Goal: Task Accomplishment & Management: Manage account settings

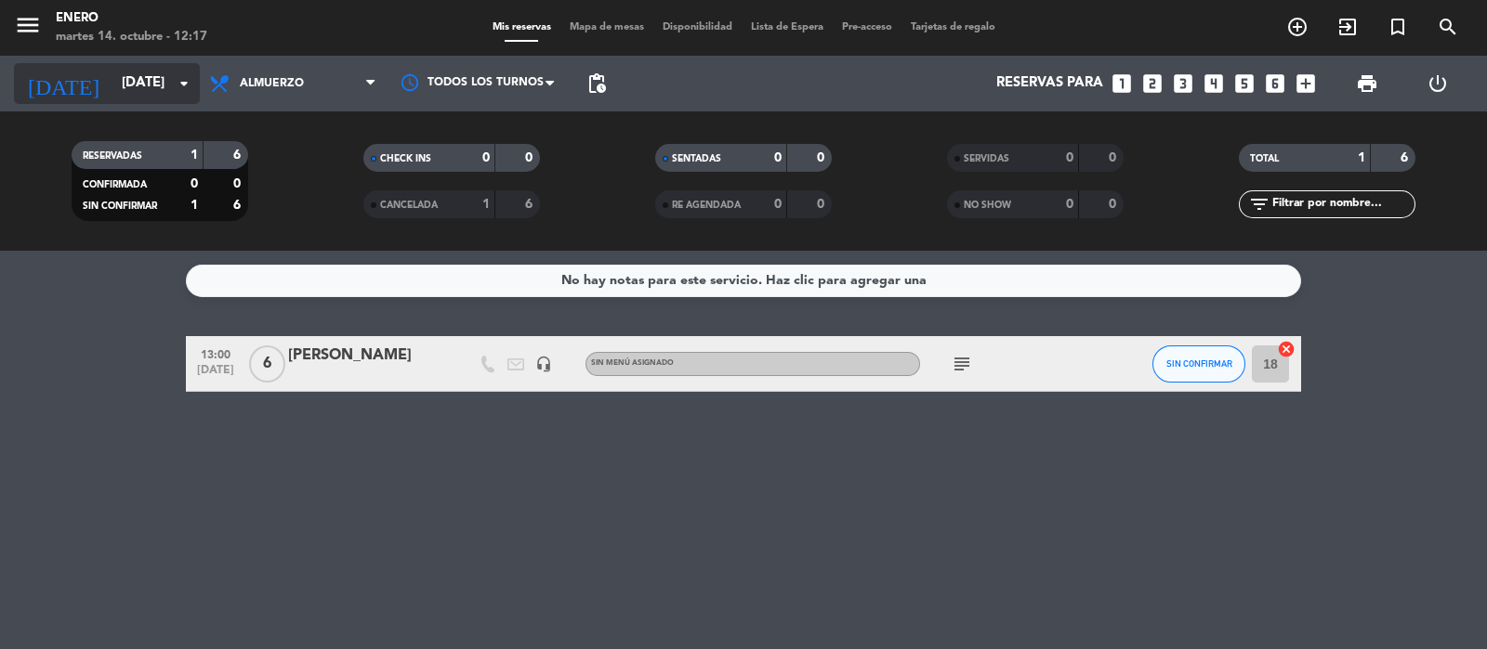
click at [116, 88] on input "[DATE]" at bounding box center [201, 83] width 179 height 35
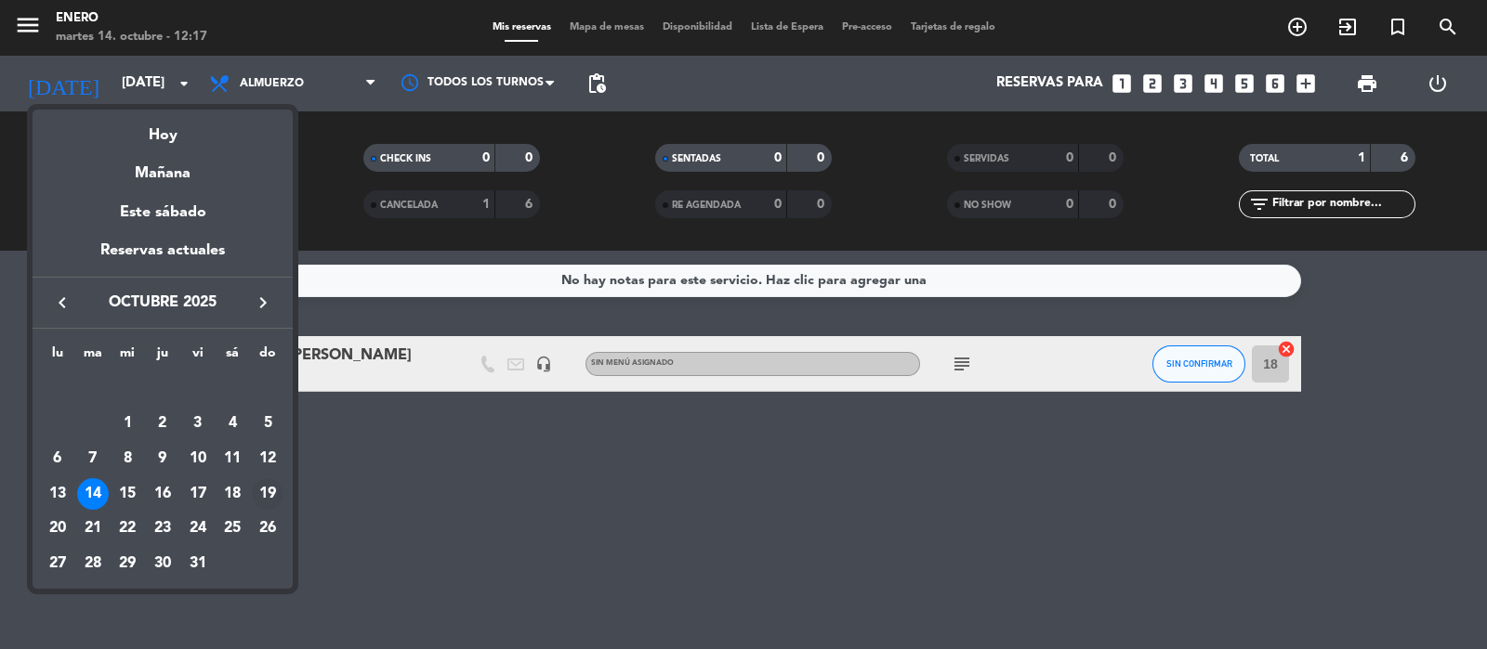
click at [274, 496] on div "19" at bounding box center [268, 494] width 32 height 32
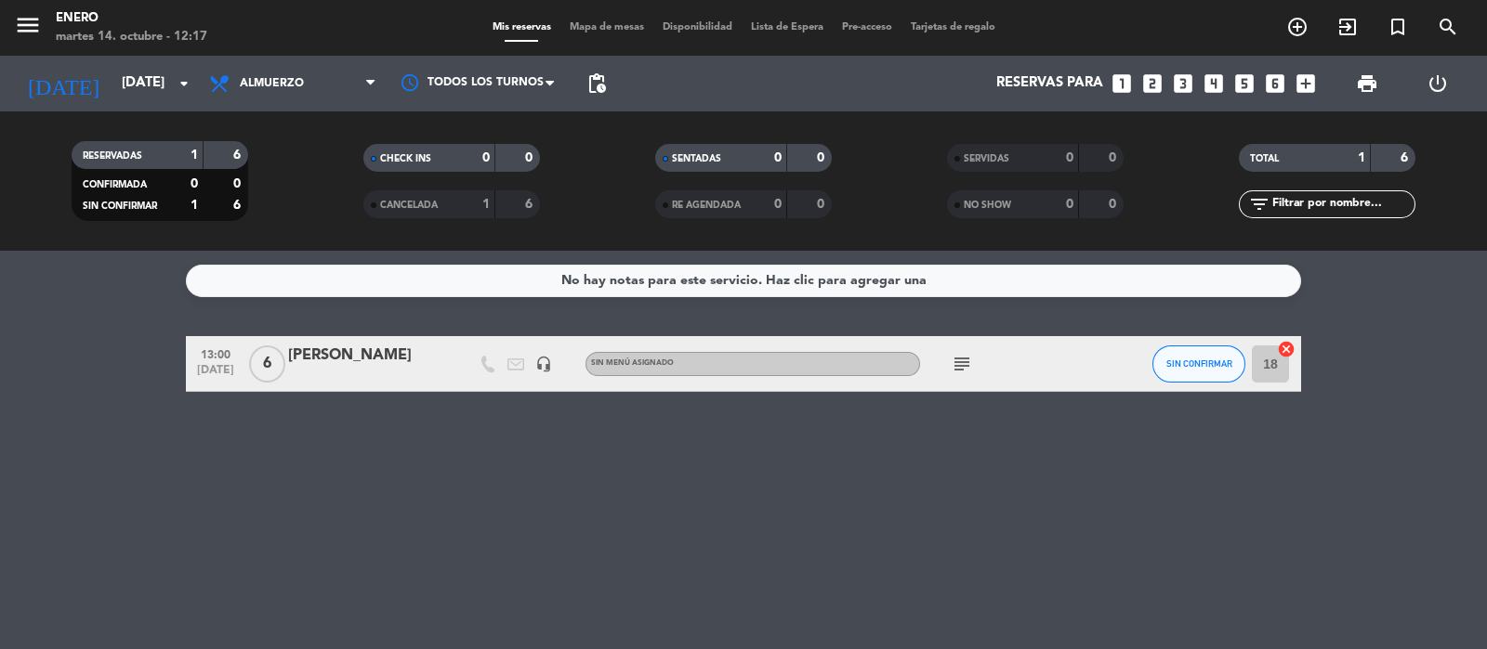
type input "[DATE]"
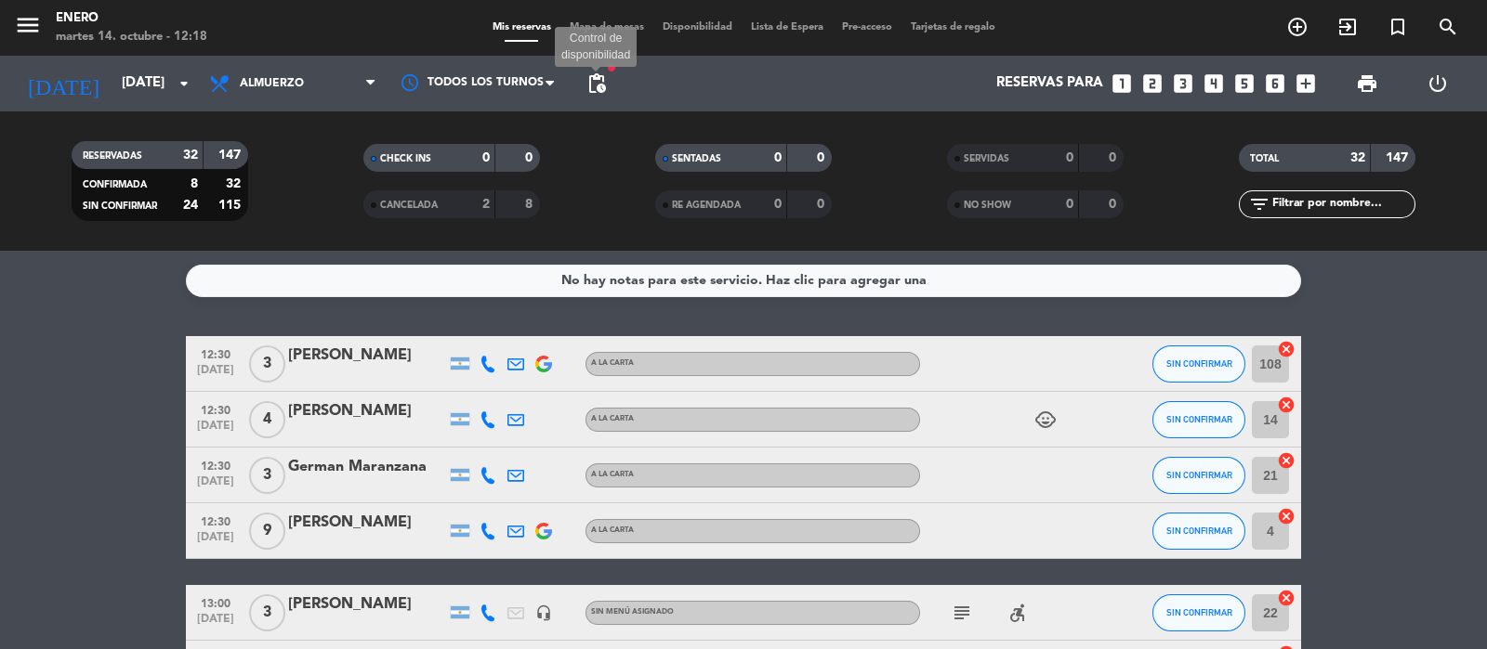
click at [597, 76] on span "pending_actions" at bounding box center [596, 83] width 22 height 22
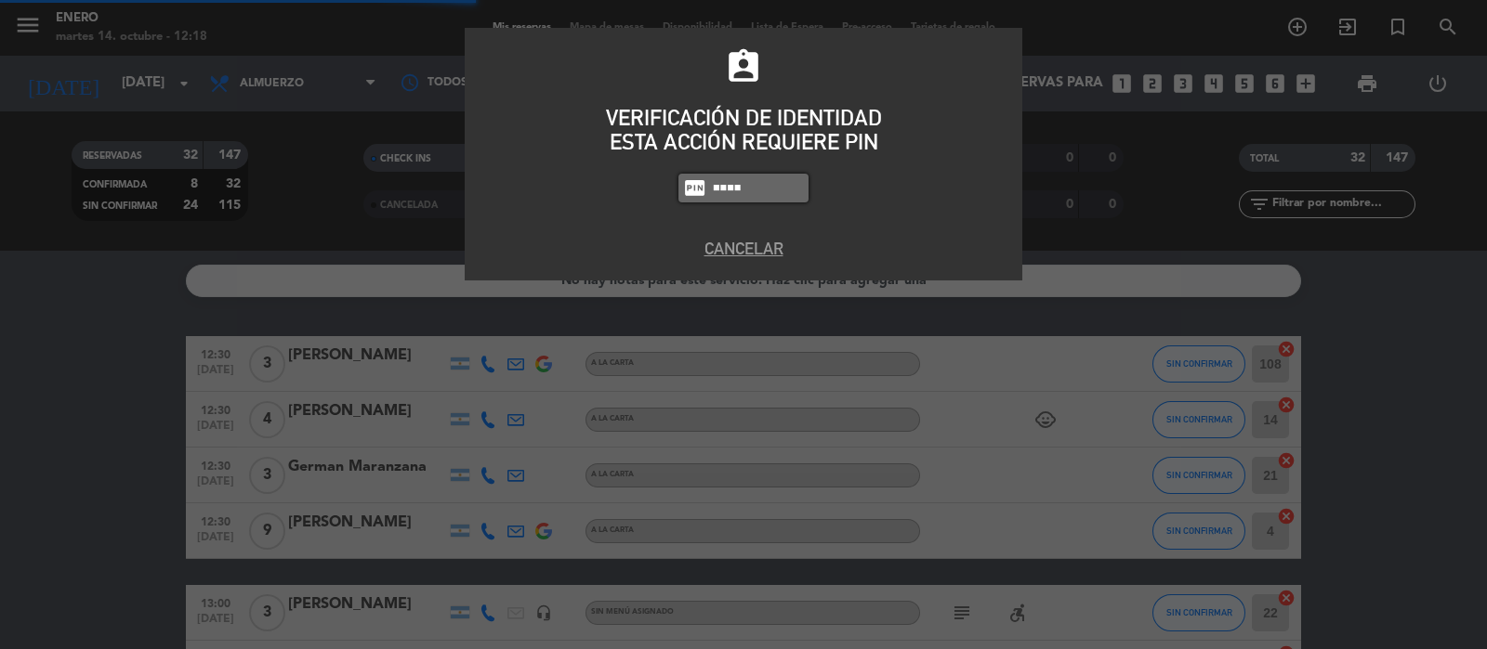
type input "6082"
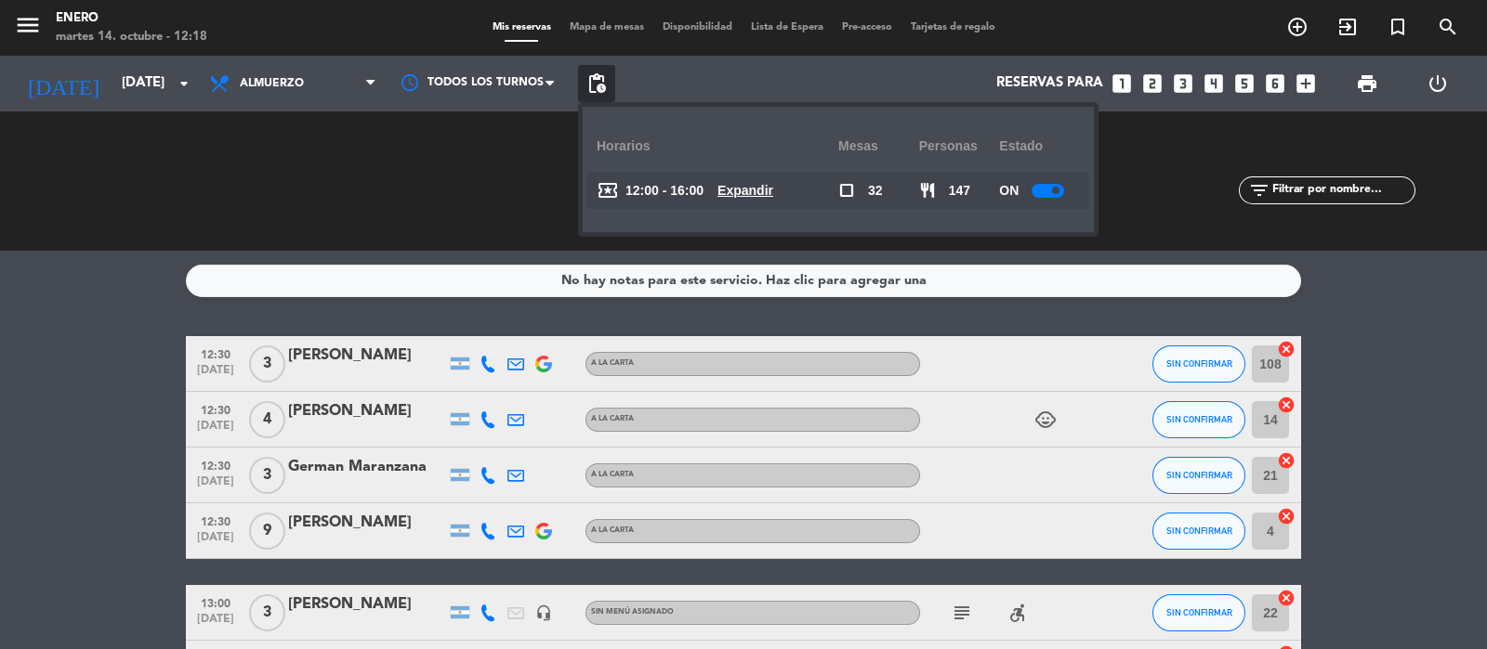
click at [748, 193] on u "Expandir" at bounding box center [745, 190] width 56 height 15
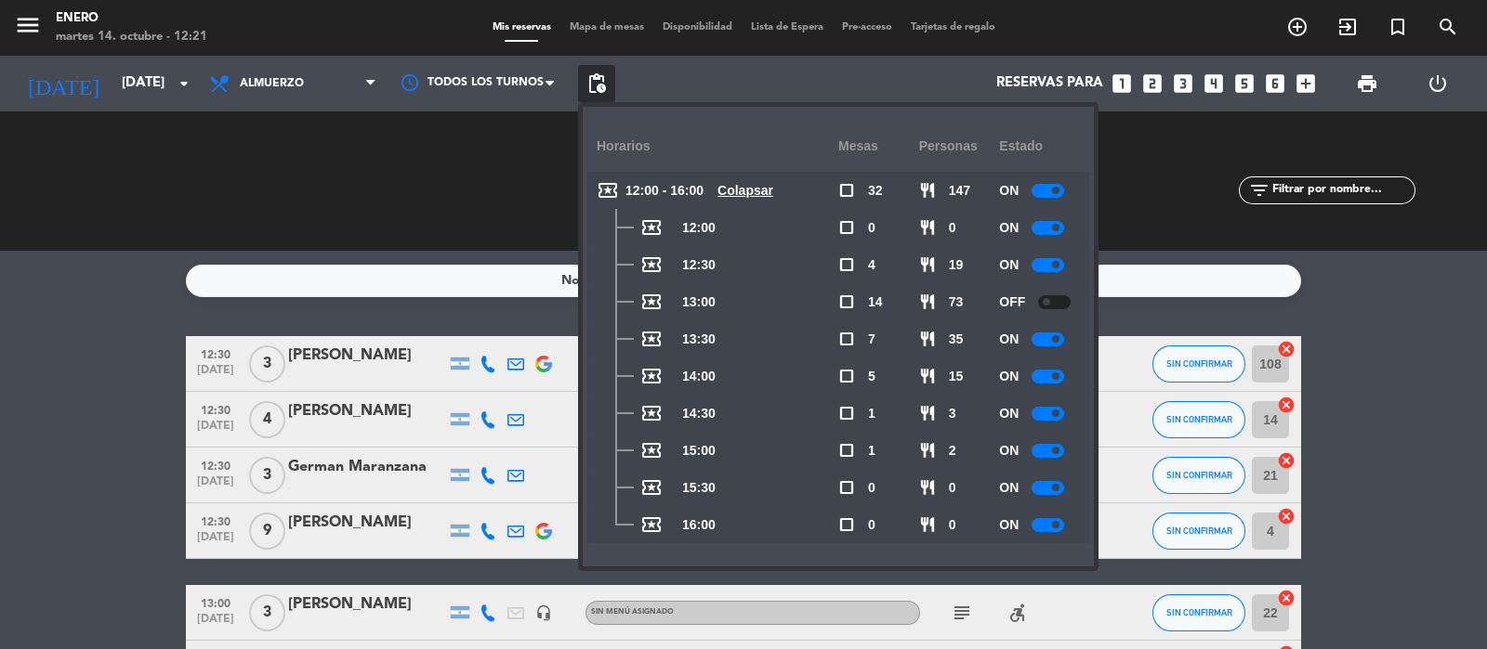
click at [509, 164] on div "CHECK INS 0 0 CANCELADA 2 8" at bounding box center [452, 181] width 292 height 102
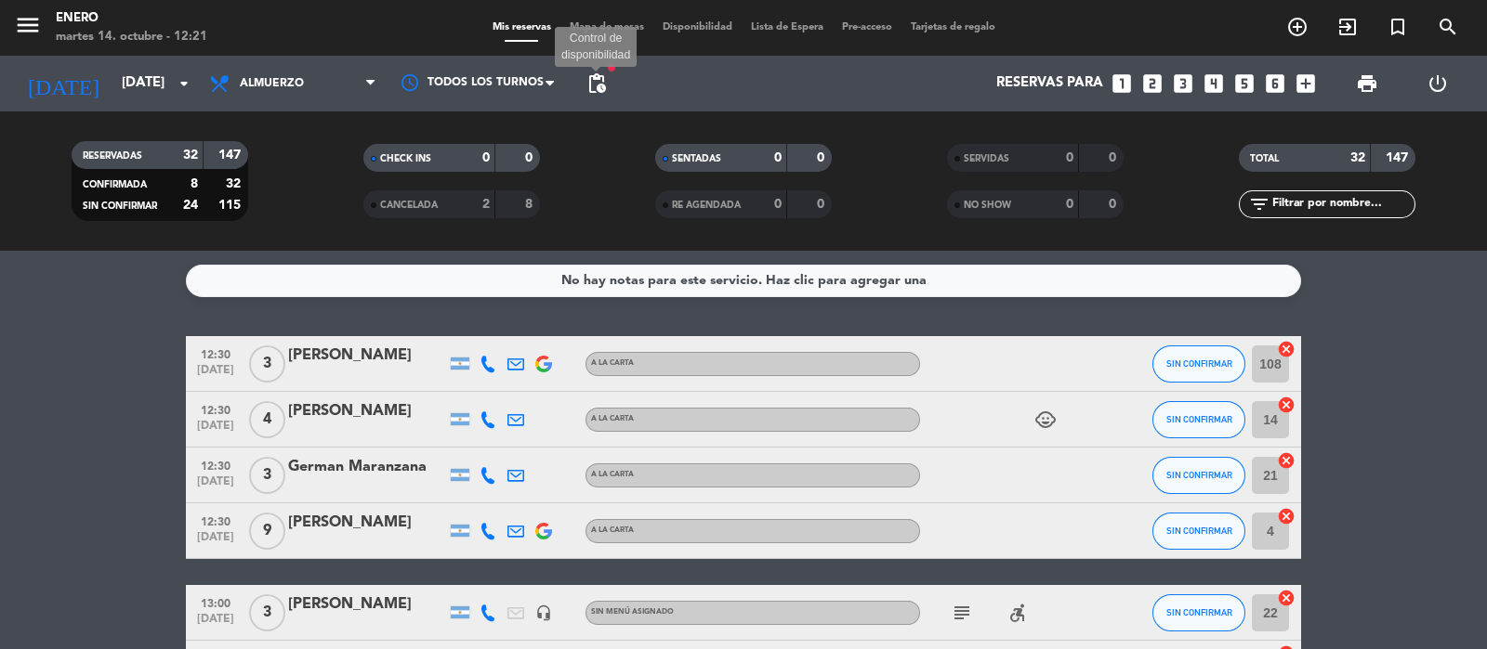
click at [596, 83] on span "pending_actions" at bounding box center [596, 83] width 22 height 22
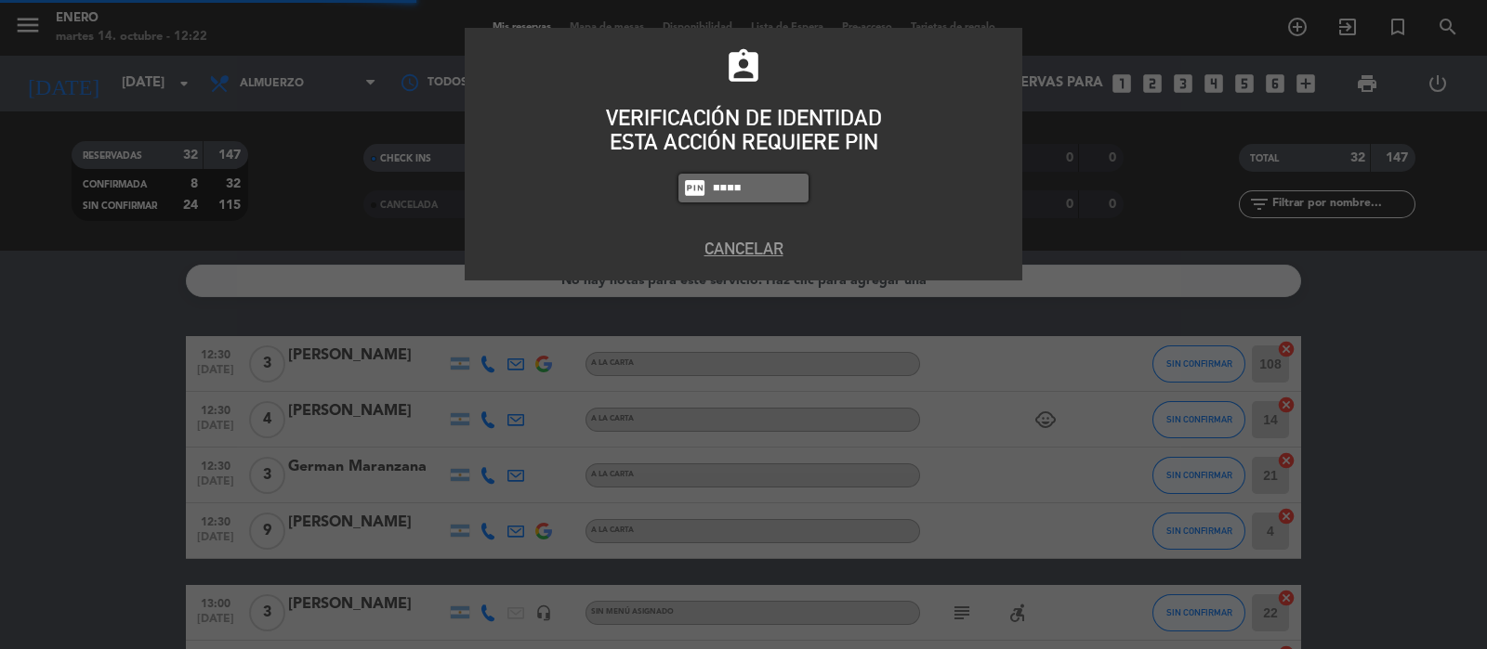
type input "6802"
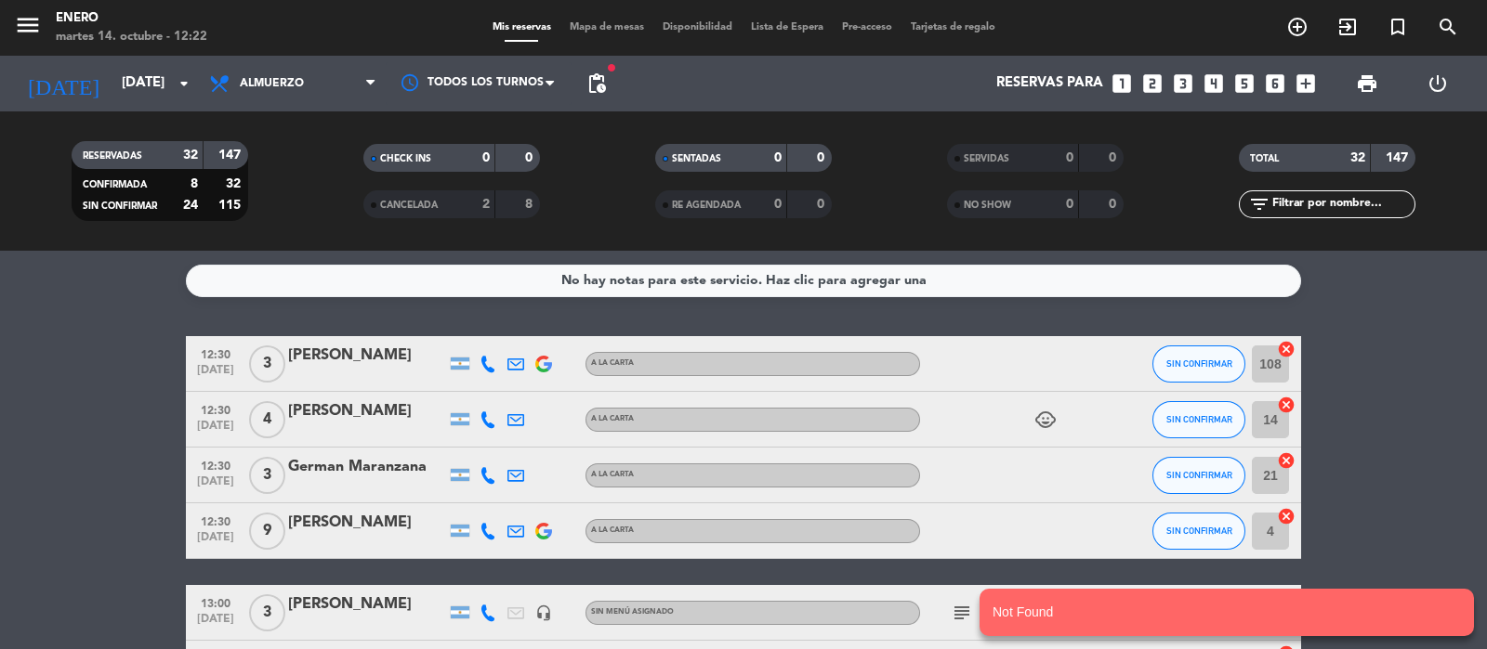
click at [604, 96] on span "pending_actions" at bounding box center [596, 83] width 37 height 37
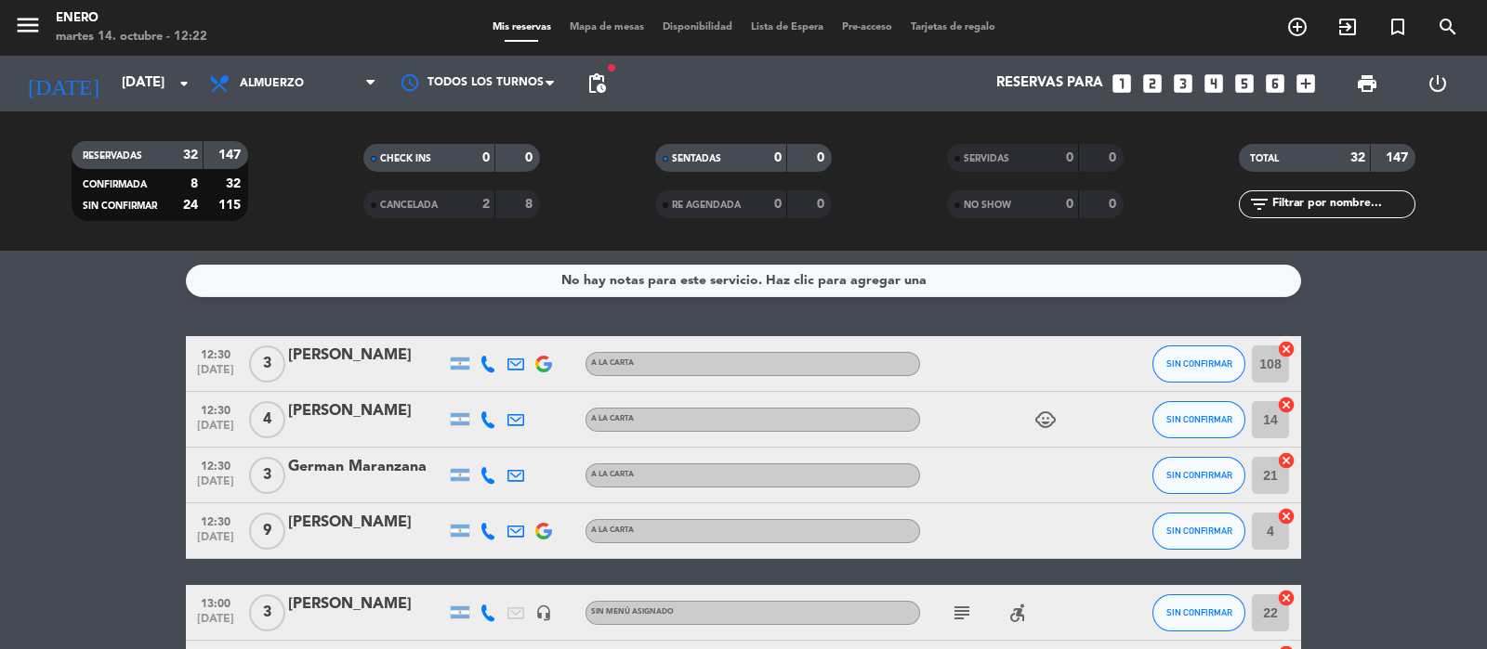
click at [608, 86] on span "pending_actions" at bounding box center [596, 83] width 37 height 37
click at [597, 86] on span "pending_actions" at bounding box center [596, 83] width 22 height 22
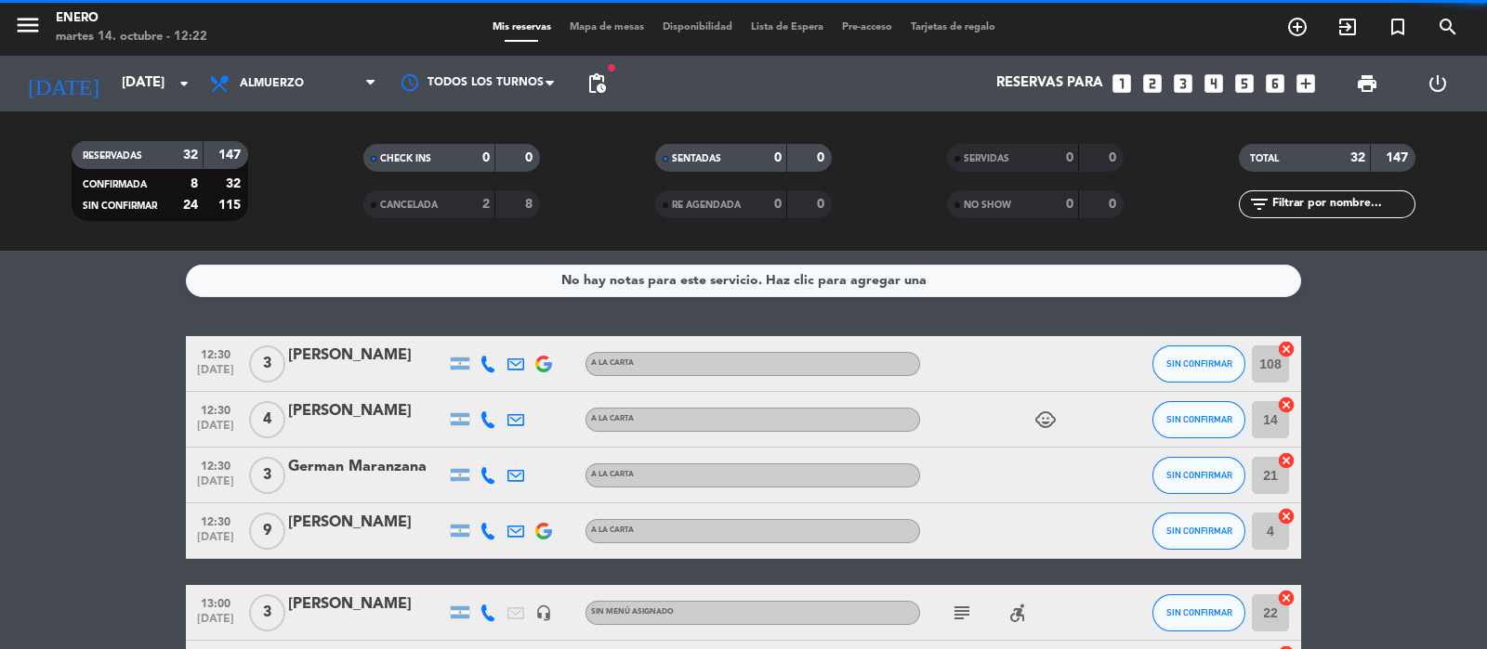
type input "6082"
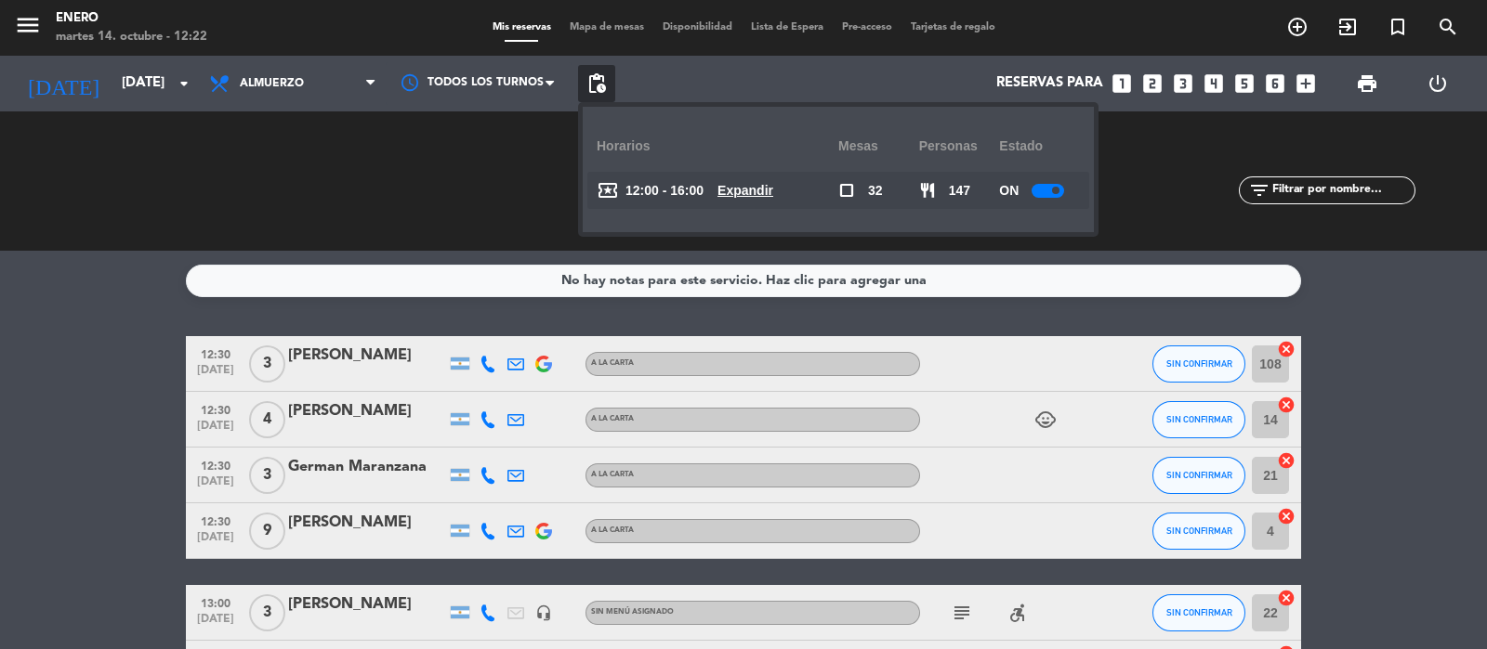
click at [750, 187] on u "Expandir" at bounding box center [745, 190] width 56 height 15
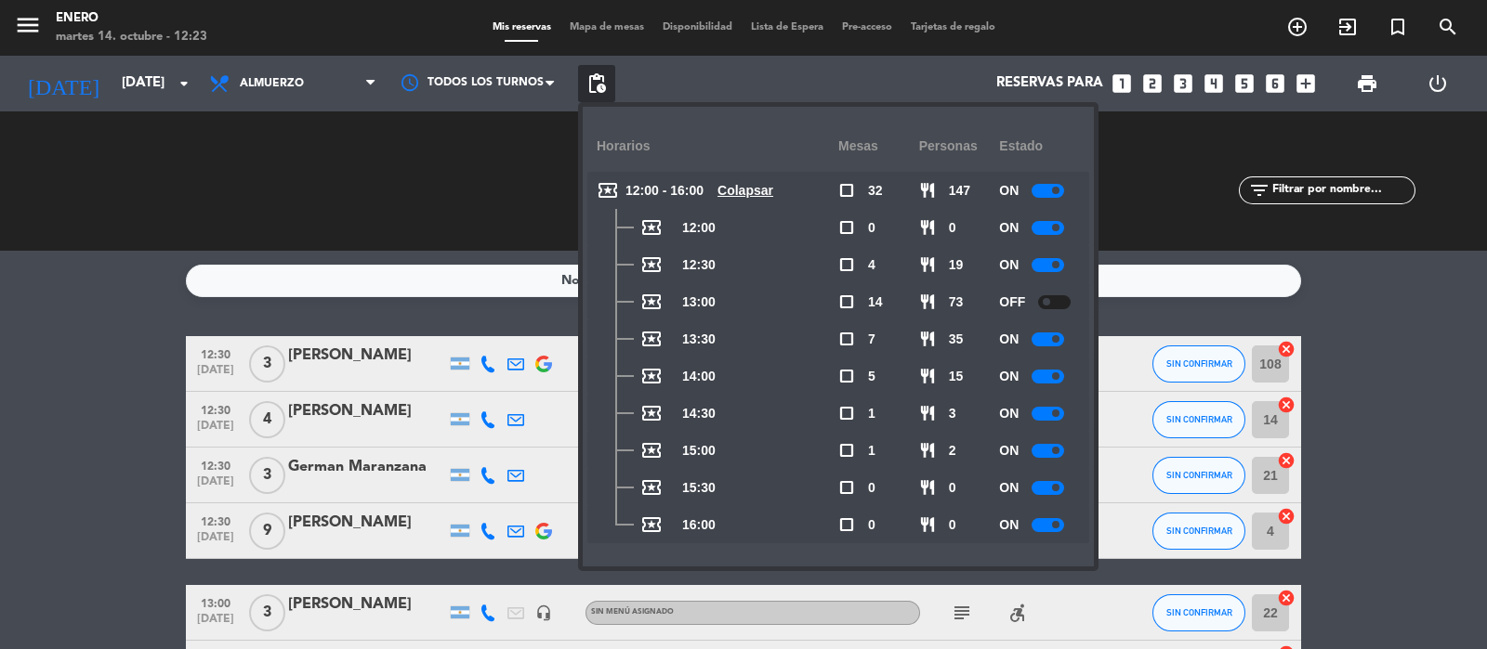
click at [485, 197] on div "CHECK INS 0 0 CANCELADA 2 8" at bounding box center [452, 181] width 292 height 102
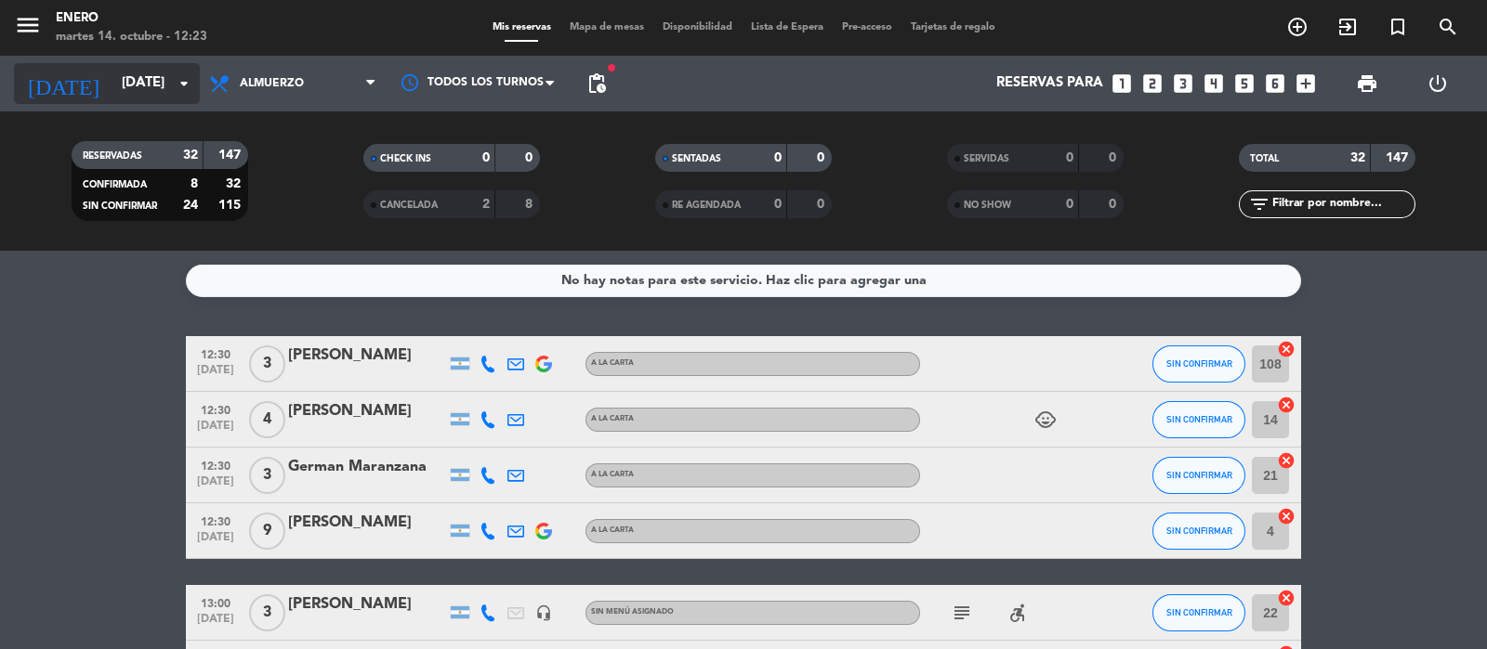
click at [143, 82] on input "[DATE]" at bounding box center [201, 83] width 179 height 35
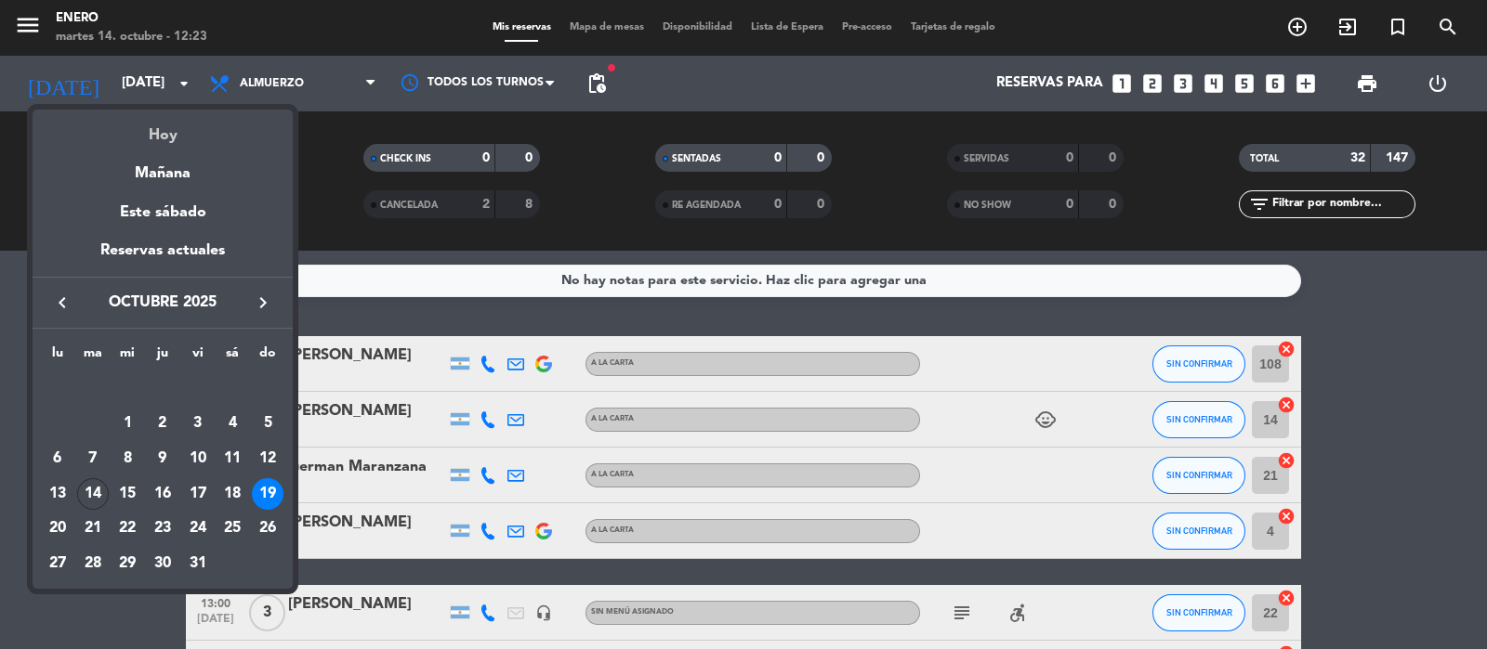
click at [163, 137] on div "Hoy" at bounding box center [163, 129] width 260 height 38
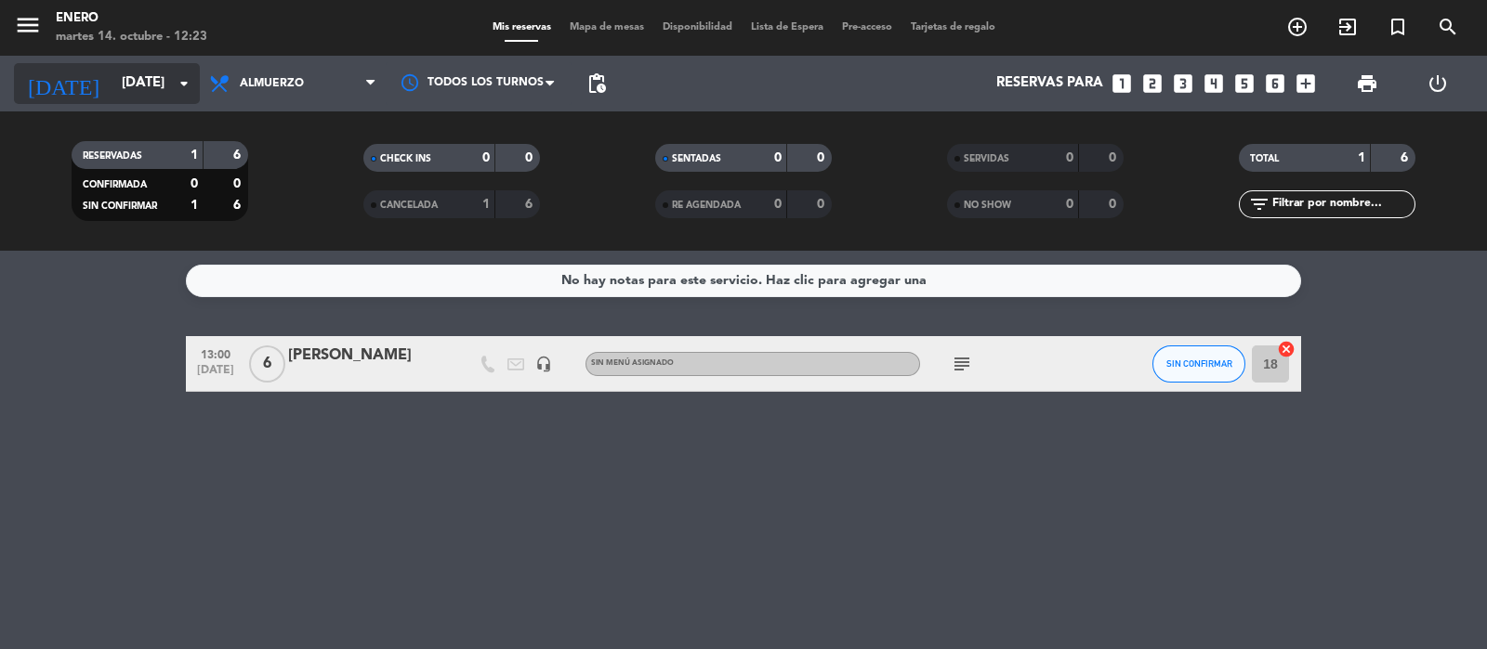
click at [130, 92] on input "[DATE]" at bounding box center [201, 83] width 179 height 35
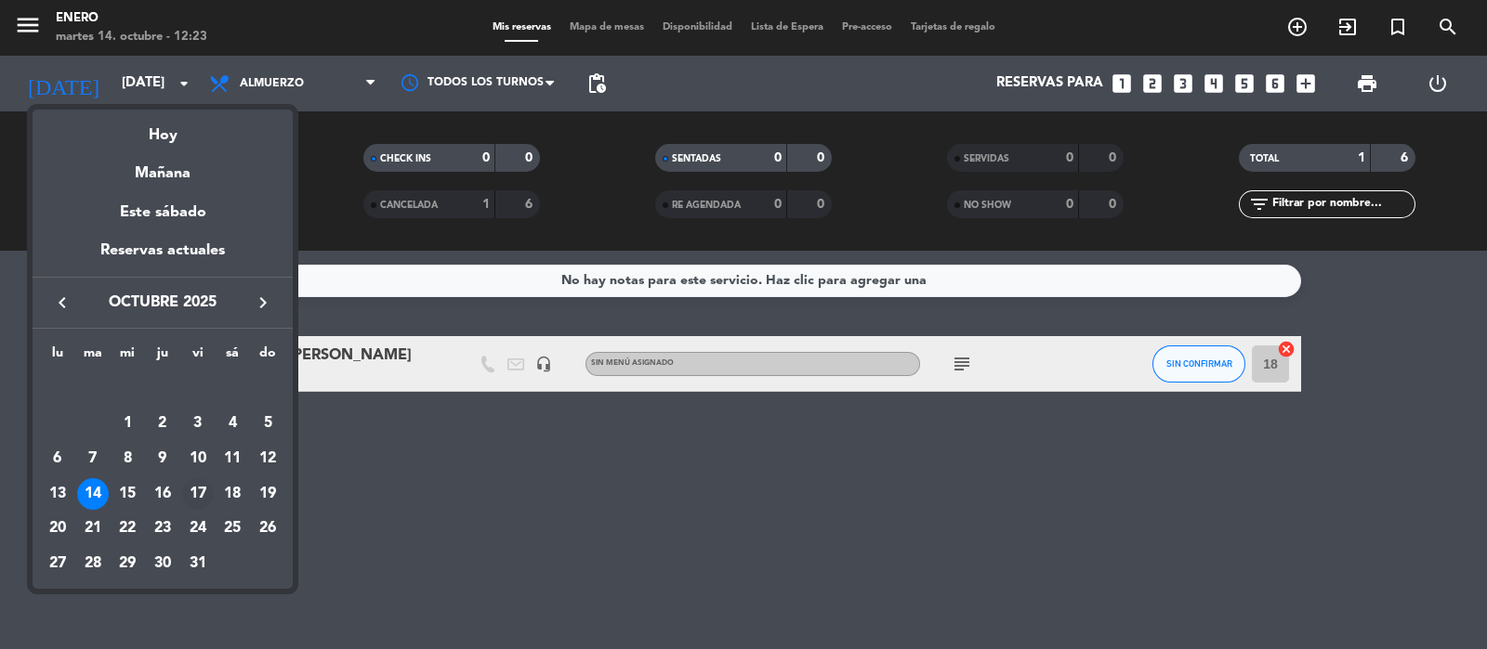
click at [201, 495] on div "17" at bounding box center [198, 494] width 32 height 32
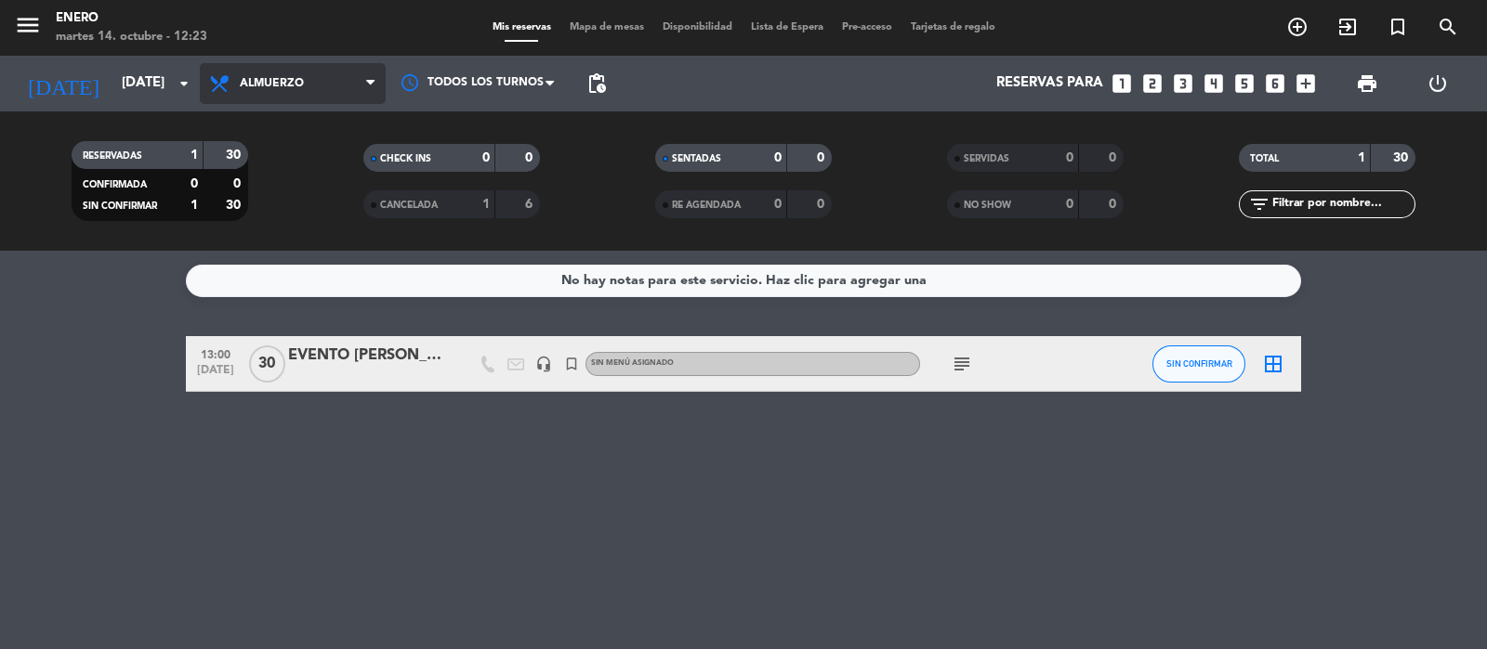
click at [312, 87] on span "Almuerzo" at bounding box center [293, 83] width 186 height 41
click at [288, 248] on div "menu Enero [DATE] 14. octubre - 12:23 Mis reservas Mapa de mesas Disponibilidad…" at bounding box center [743, 125] width 1487 height 251
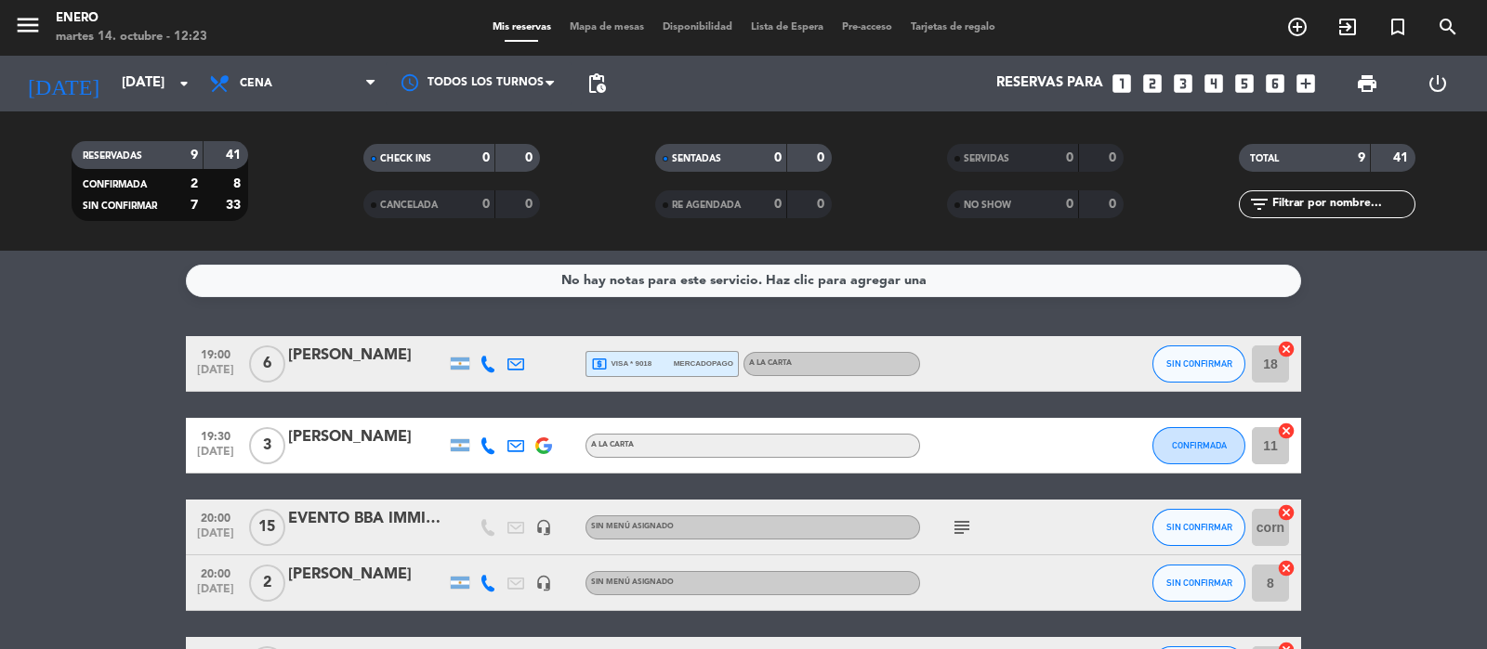
click at [963, 527] on icon "subject" at bounding box center [961, 528] width 22 height 22
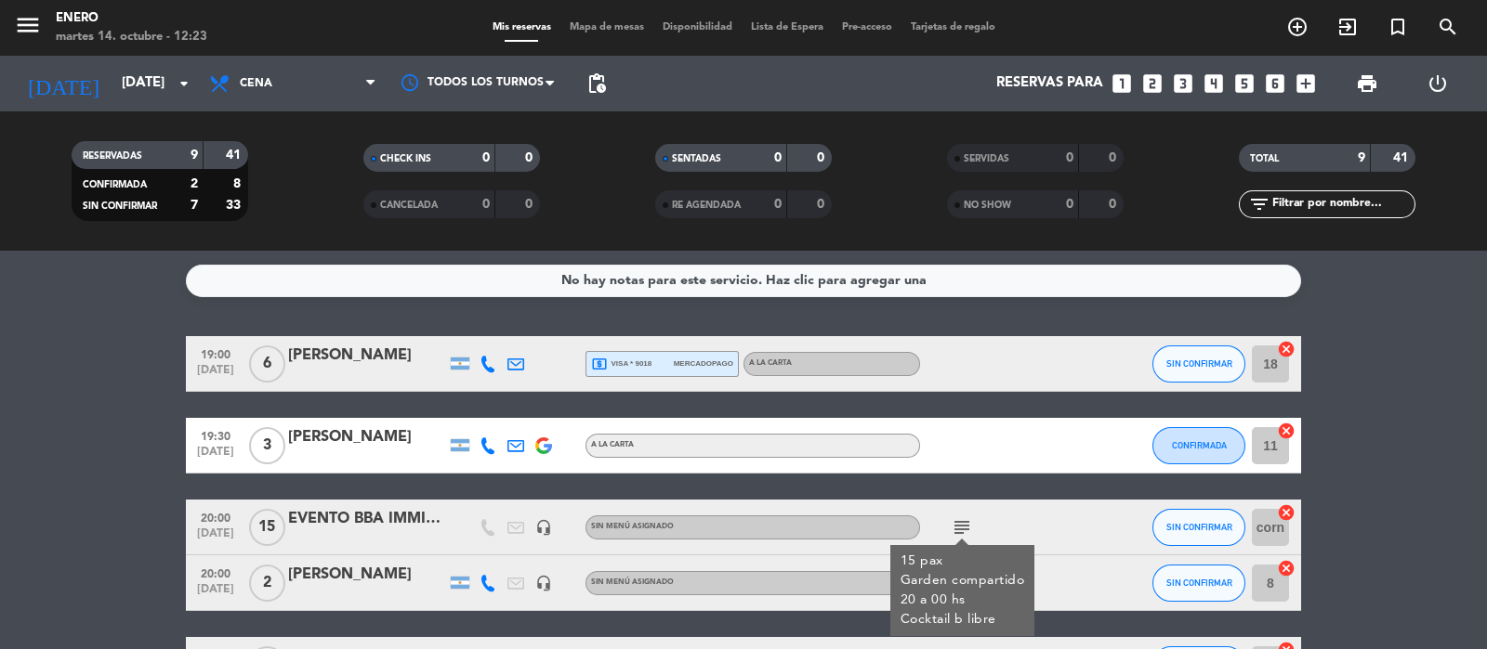
click at [1355, 350] on bookings-row "19:00 [DATE] 6 [PERSON_NAME] [PERSON_NAME] local_atm visa * 9018 mercadopago A …" at bounding box center [743, 652] width 1487 height 632
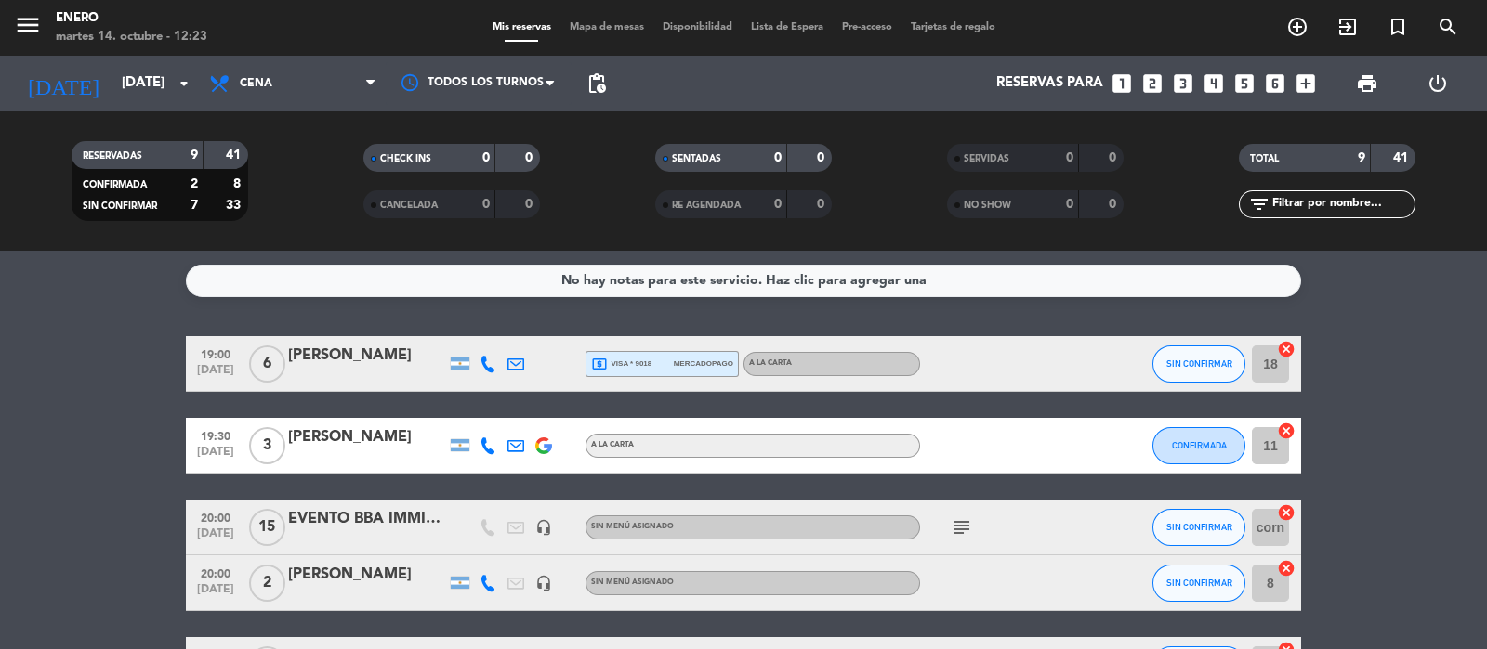
click at [1355, 350] on bookings-row "19:00 [DATE] 6 [PERSON_NAME] [PERSON_NAME] local_atm visa * 9018 mercadopago A …" at bounding box center [743, 652] width 1487 height 632
click at [153, 95] on input "[DATE]" at bounding box center [201, 83] width 179 height 35
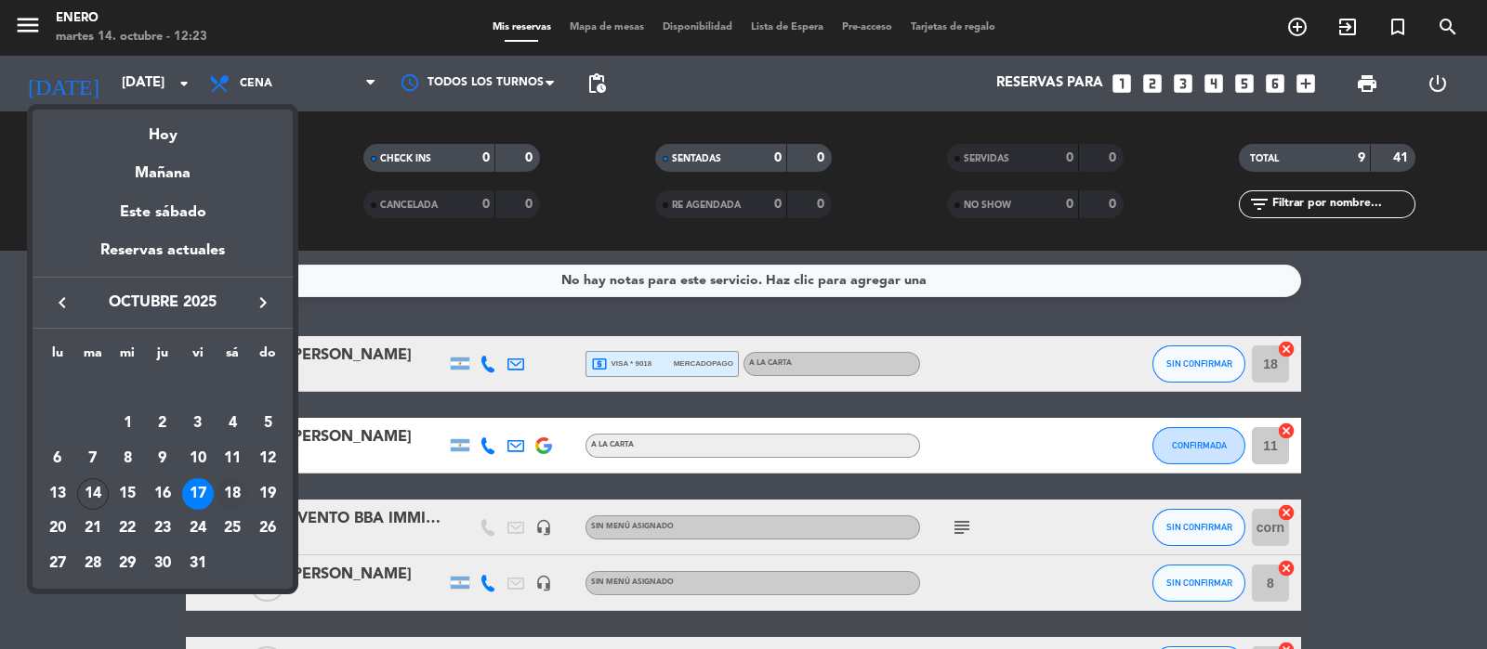
click at [234, 495] on div "18" at bounding box center [232, 494] width 32 height 32
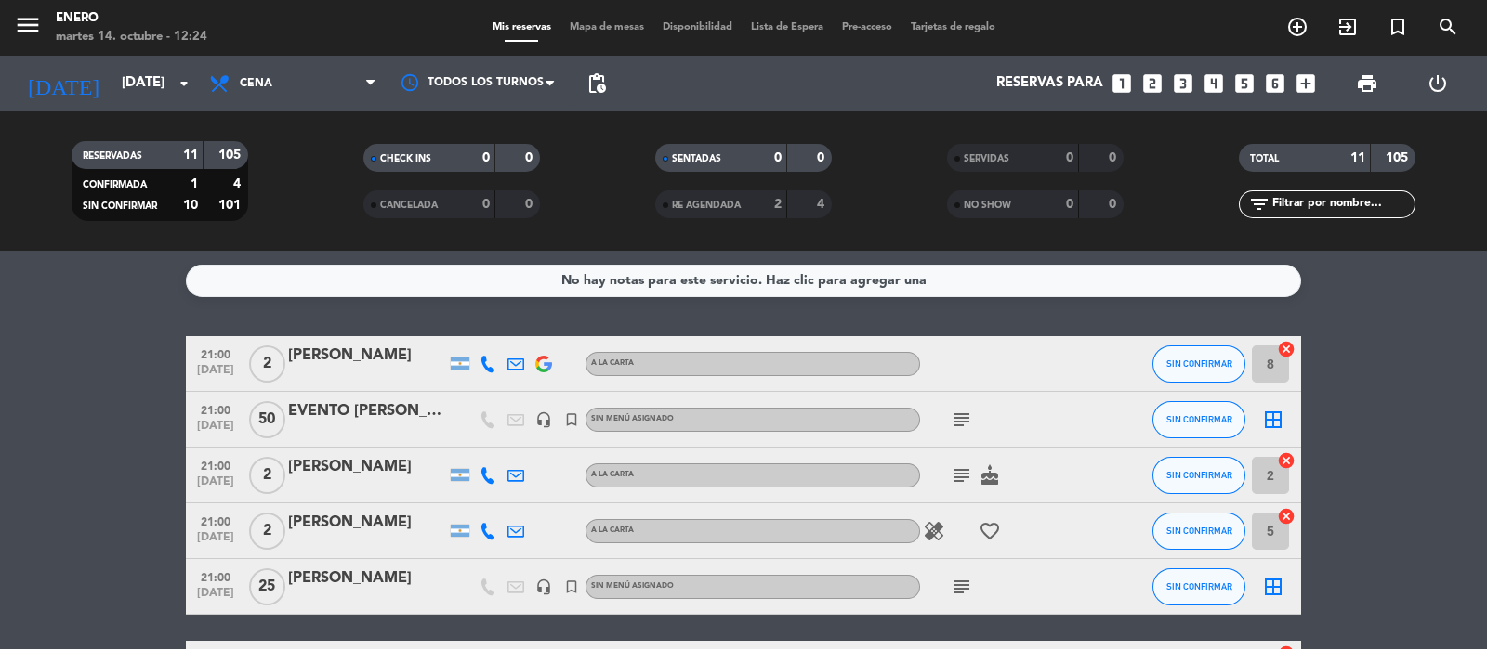
click at [1066, 360] on div at bounding box center [1003, 363] width 167 height 55
click at [350, 70] on span "Cena" at bounding box center [293, 83] width 186 height 41
click at [291, 200] on div "menu Enero [DATE] 14. octubre - 12:24 Mis reservas Mapa de mesas Disponibilidad…" at bounding box center [743, 125] width 1487 height 251
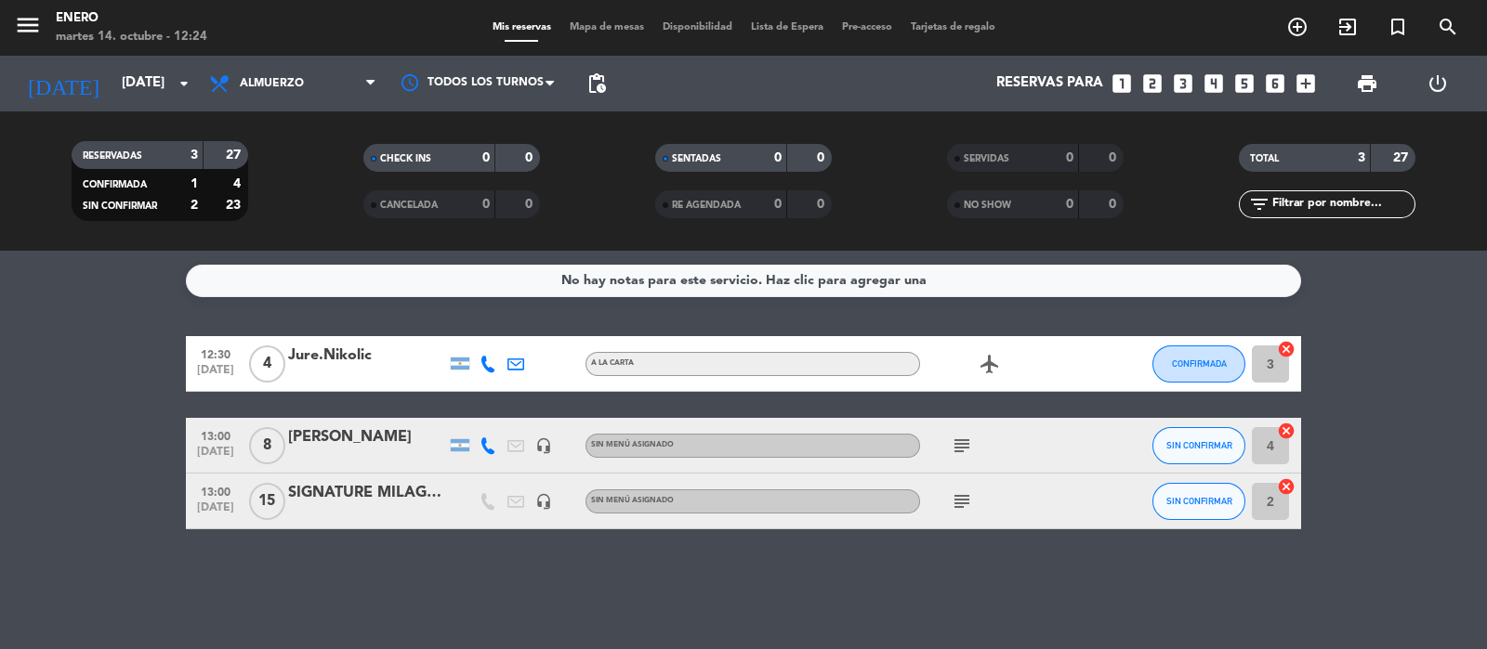
click at [971, 499] on icon "subject" at bounding box center [961, 502] width 22 height 22
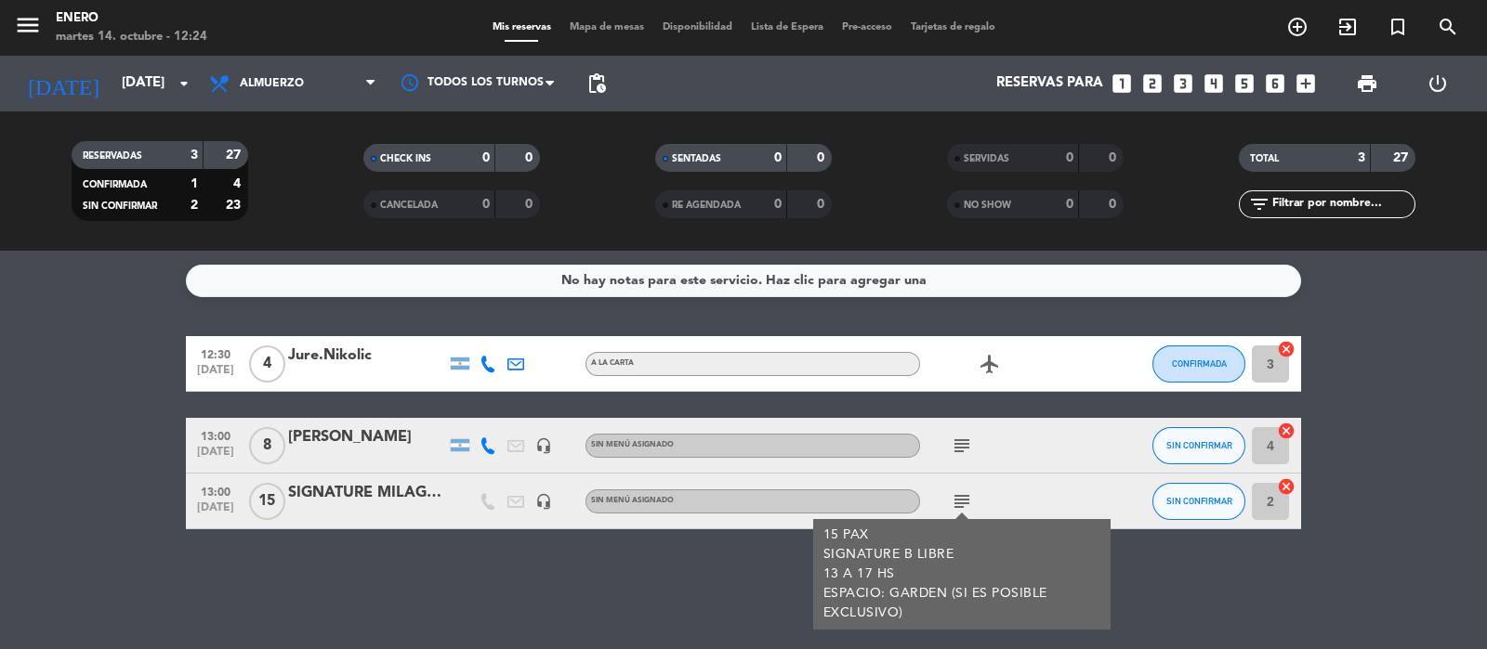
click at [961, 446] on icon "subject" at bounding box center [961, 446] width 22 height 22
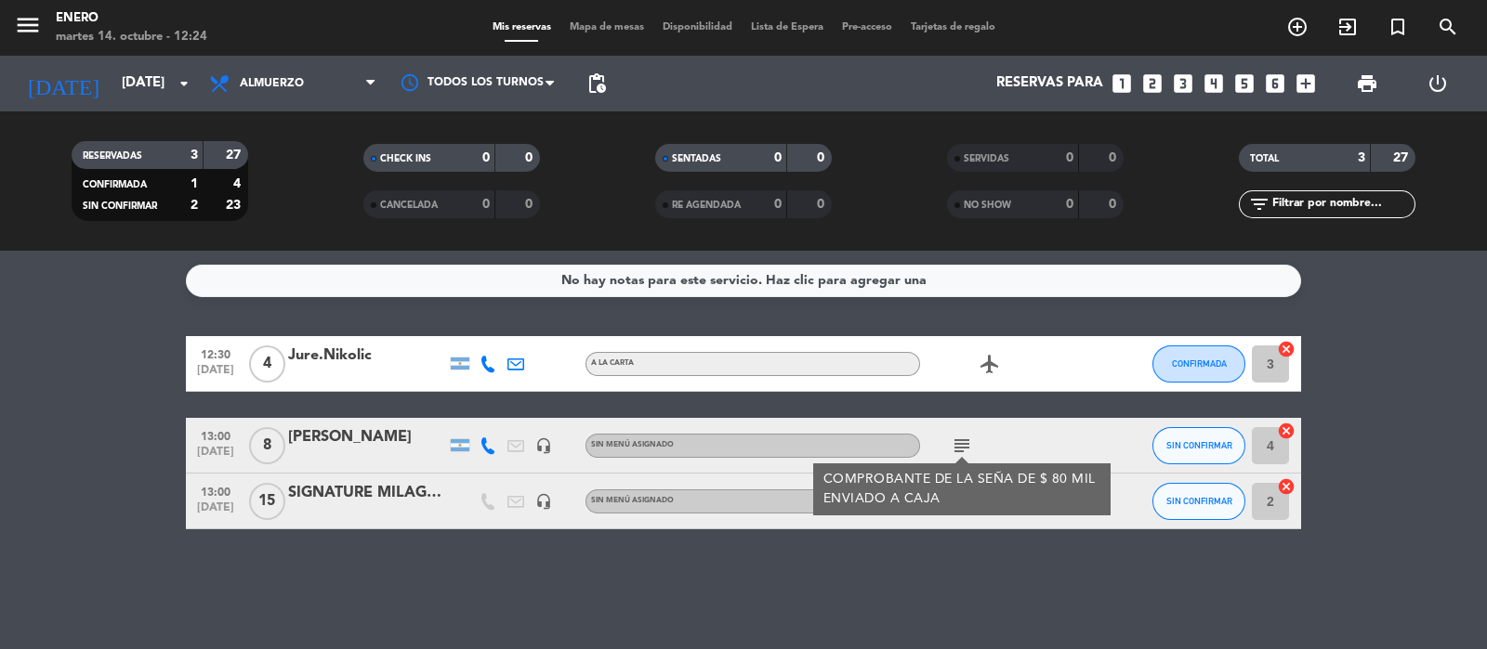
click at [988, 369] on icon "airplanemode_active" at bounding box center [989, 364] width 22 height 22
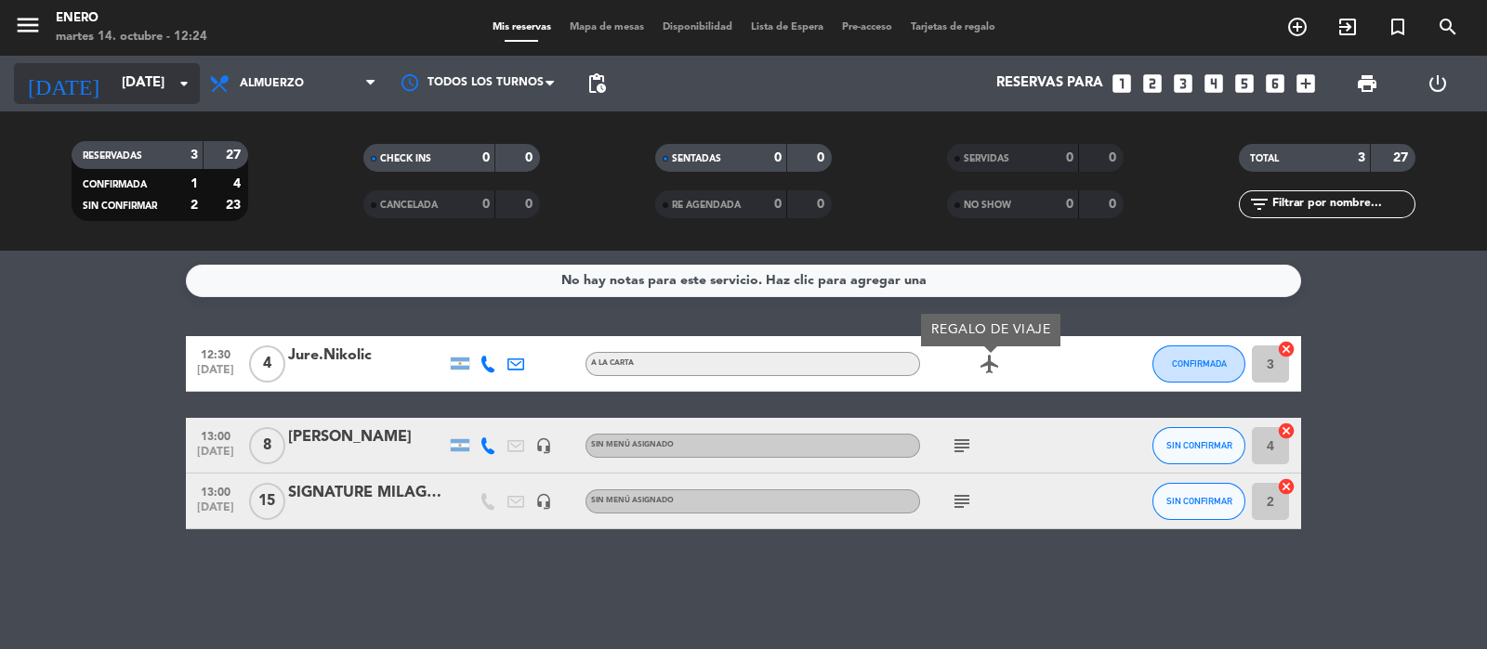
click at [112, 74] on input "[DATE]" at bounding box center [201, 83] width 179 height 35
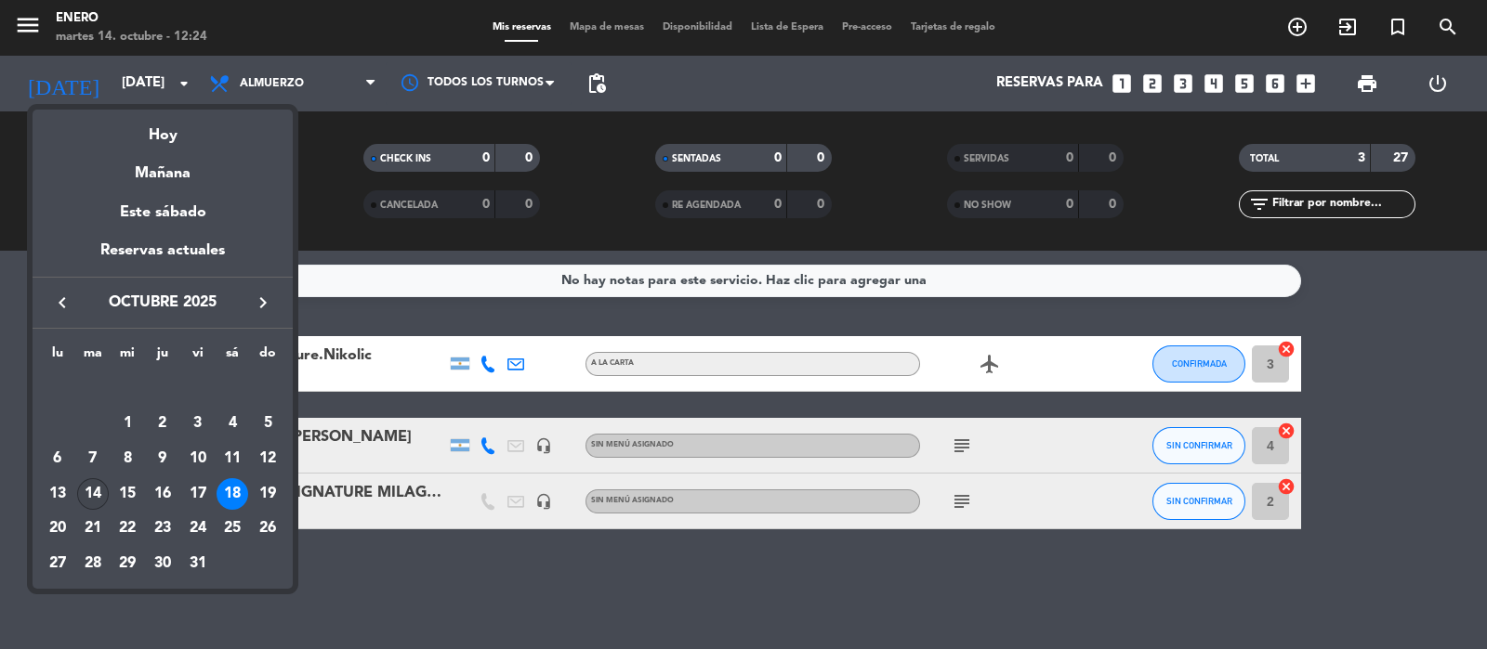
click at [94, 496] on div "14" at bounding box center [93, 494] width 32 height 32
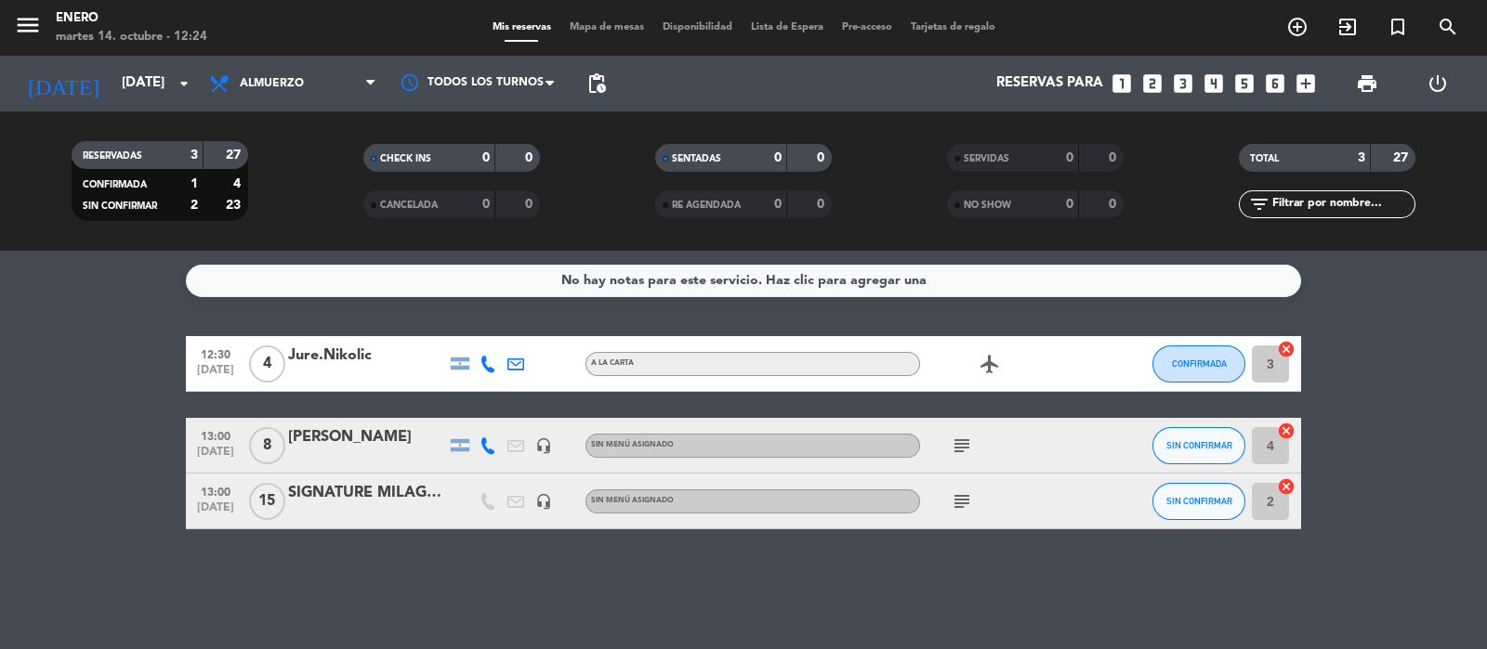
type input "[DATE]"
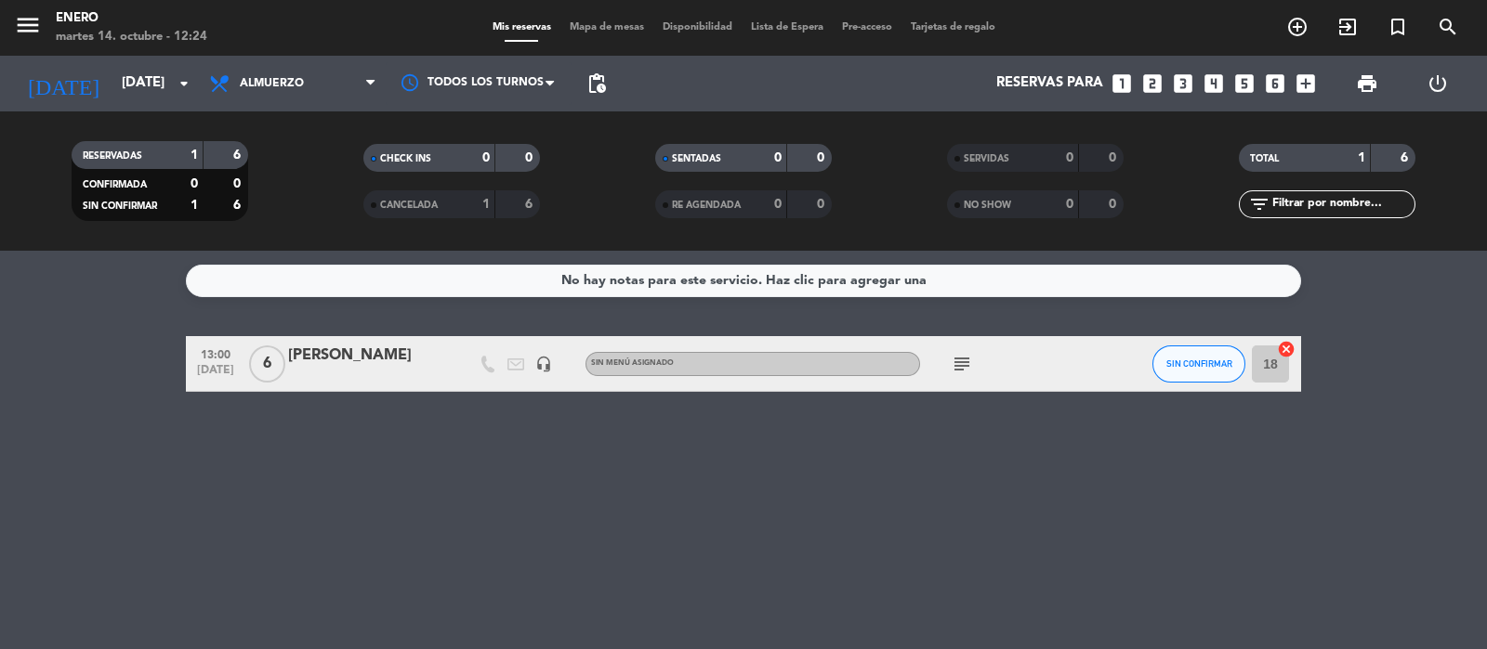
click at [615, 28] on span "Mapa de mesas" at bounding box center [606, 27] width 93 height 10
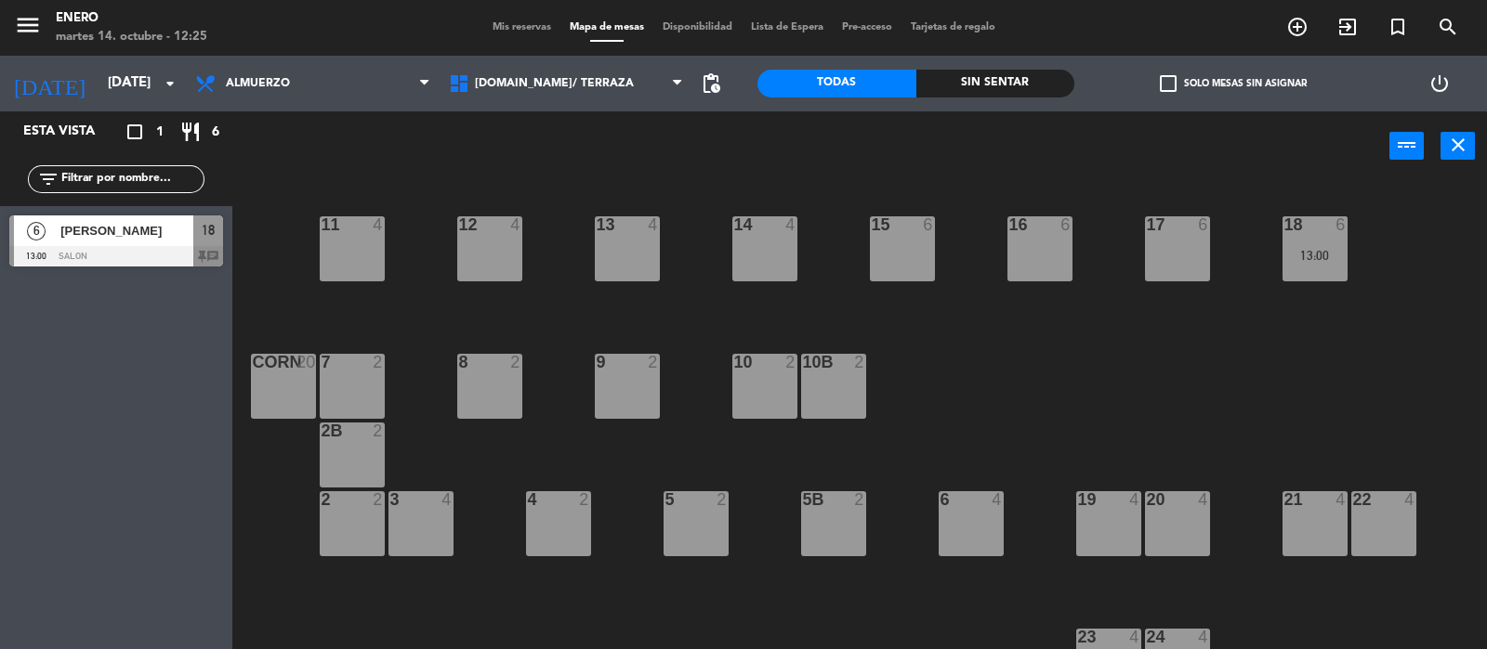
click at [1344, 314] on div "14 4 12 4 11 4 17 6 15 6 16 6 13 4 18 6 13:00 10 2 7 2 8 2 9 2 corn 20 10b 2 2B…" at bounding box center [866, 417] width 1239 height 468
click at [526, 25] on span "Mis reservas" at bounding box center [521, 27] width 77 height 10
